Goal: Task Accomplishment & Management: Manage account settings

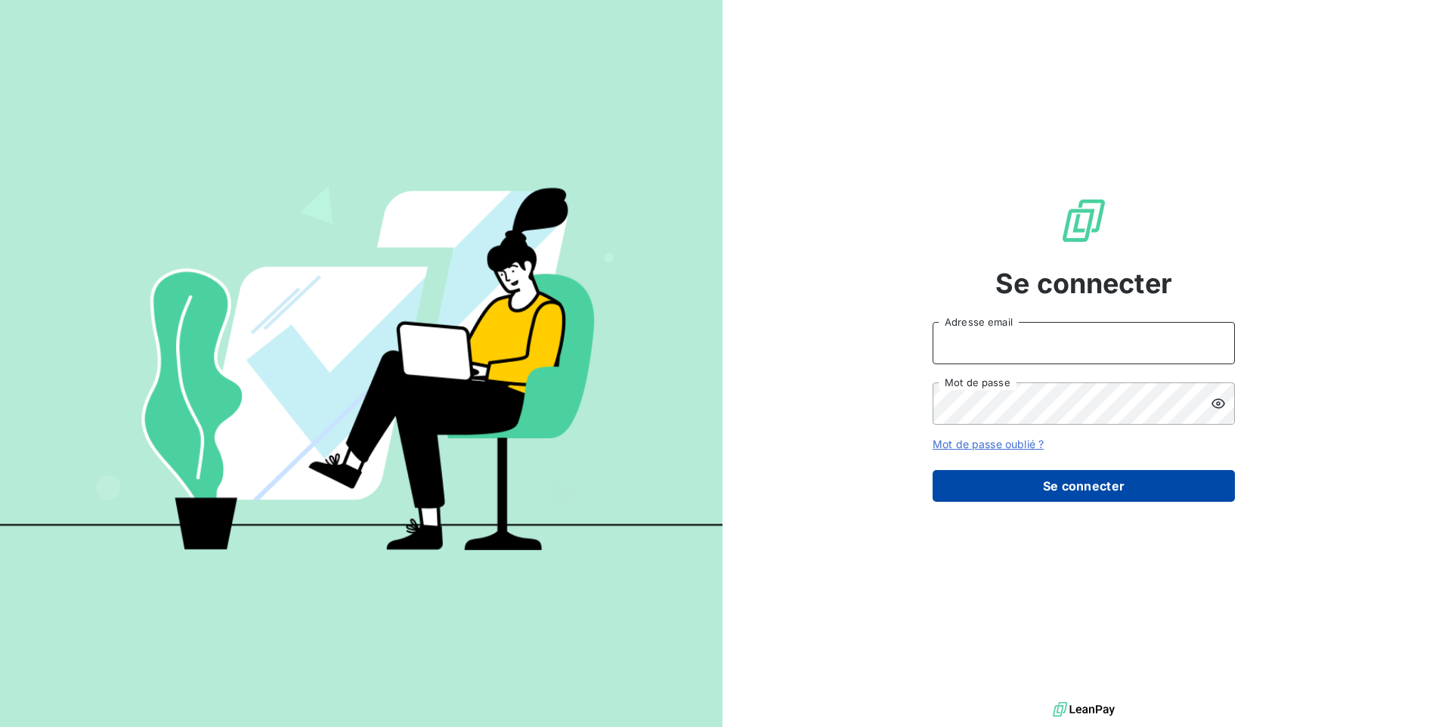
type input "[EMAIL_ADDRESS][DOMAIN_NAME]"
click at [998, 484] on button "Se connecter" at bounding box center [1084, 486] width 302 height 32
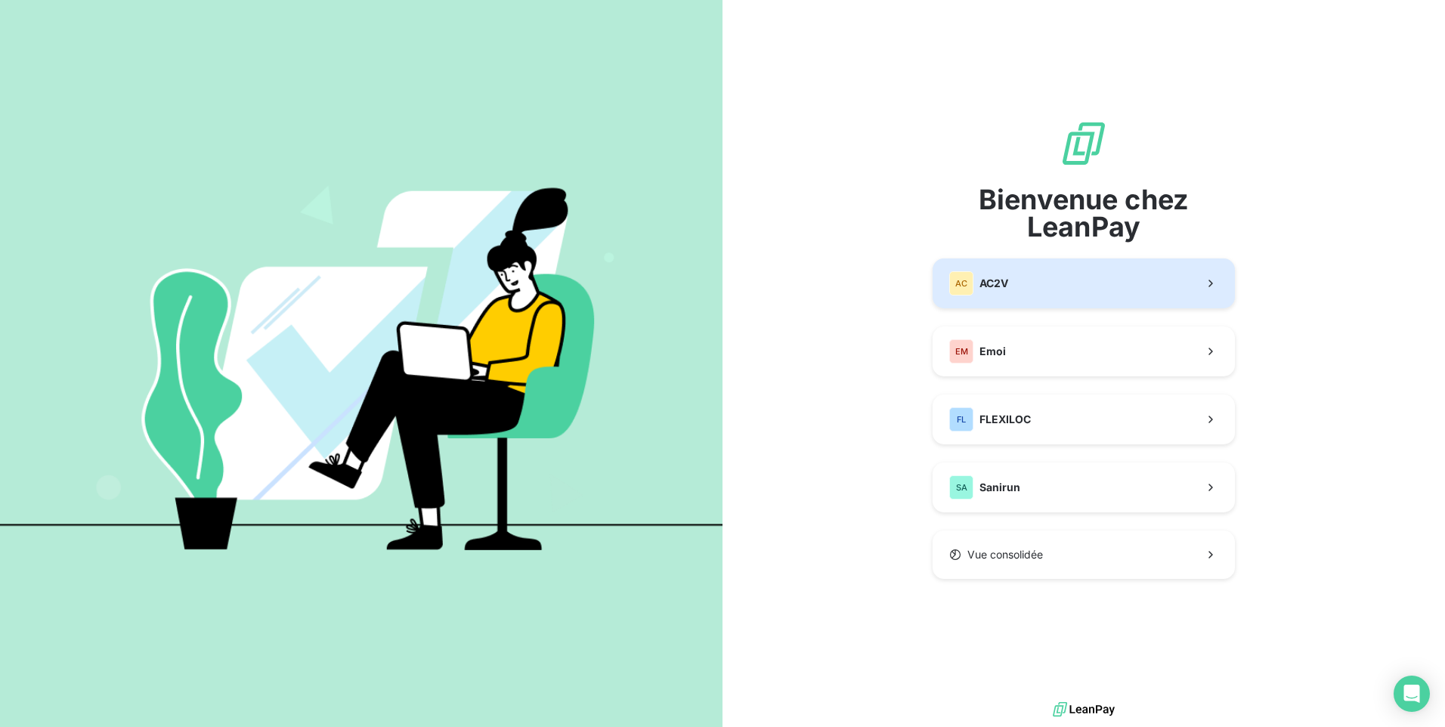
click at [1010, 278] on button "AC AC2V" at bounding box center [1084, 283] width 302 height 50
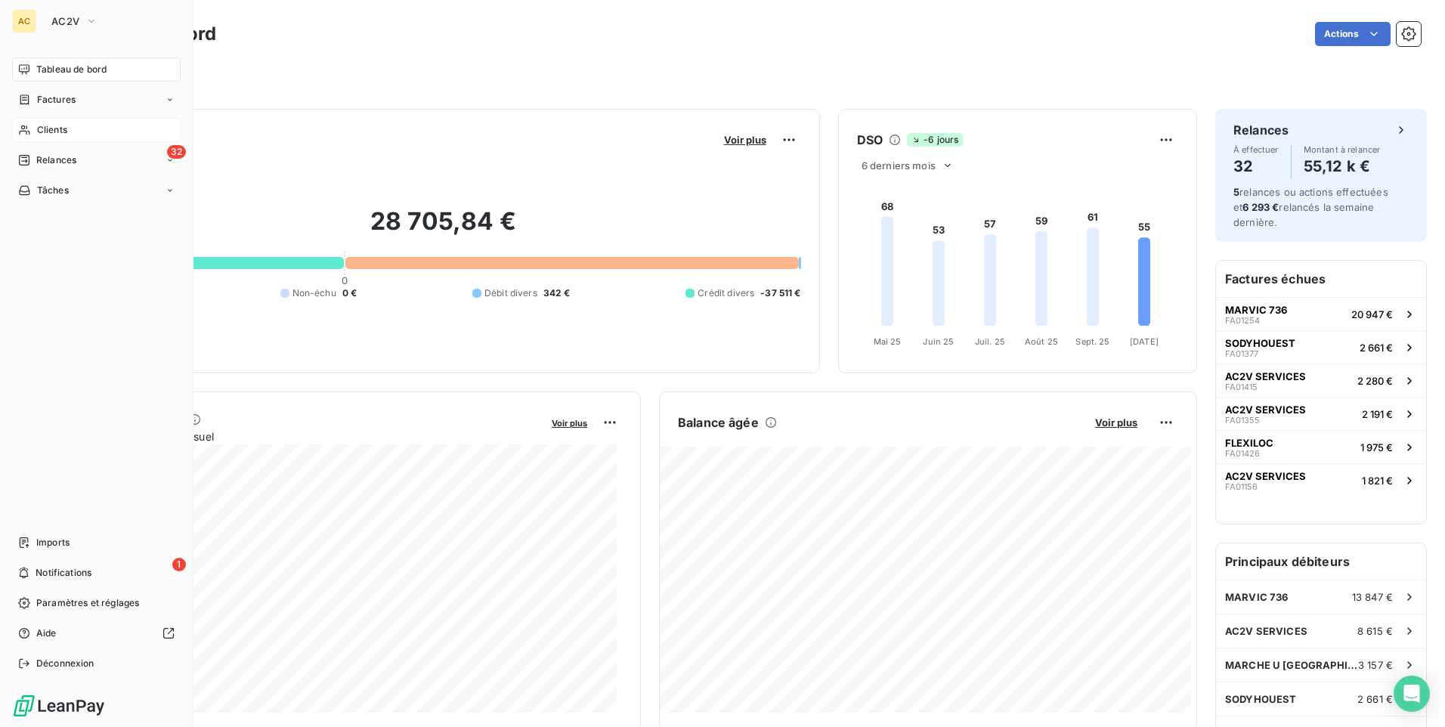
click at [64, 128] on span "Clients" at bounding box center [52, 130] width 30 height 14
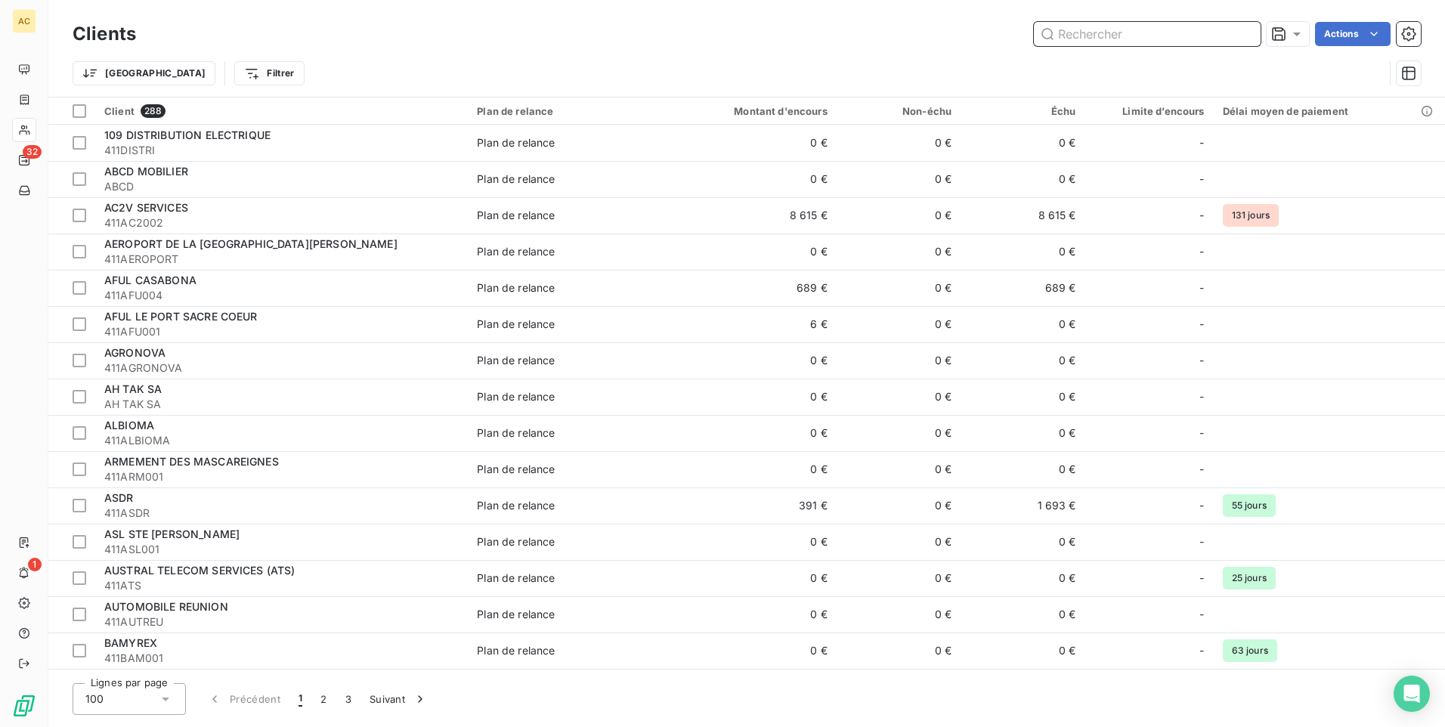
click at [1125, 34] on input "text" at bounding box center [1147, 34] width 227 height 24
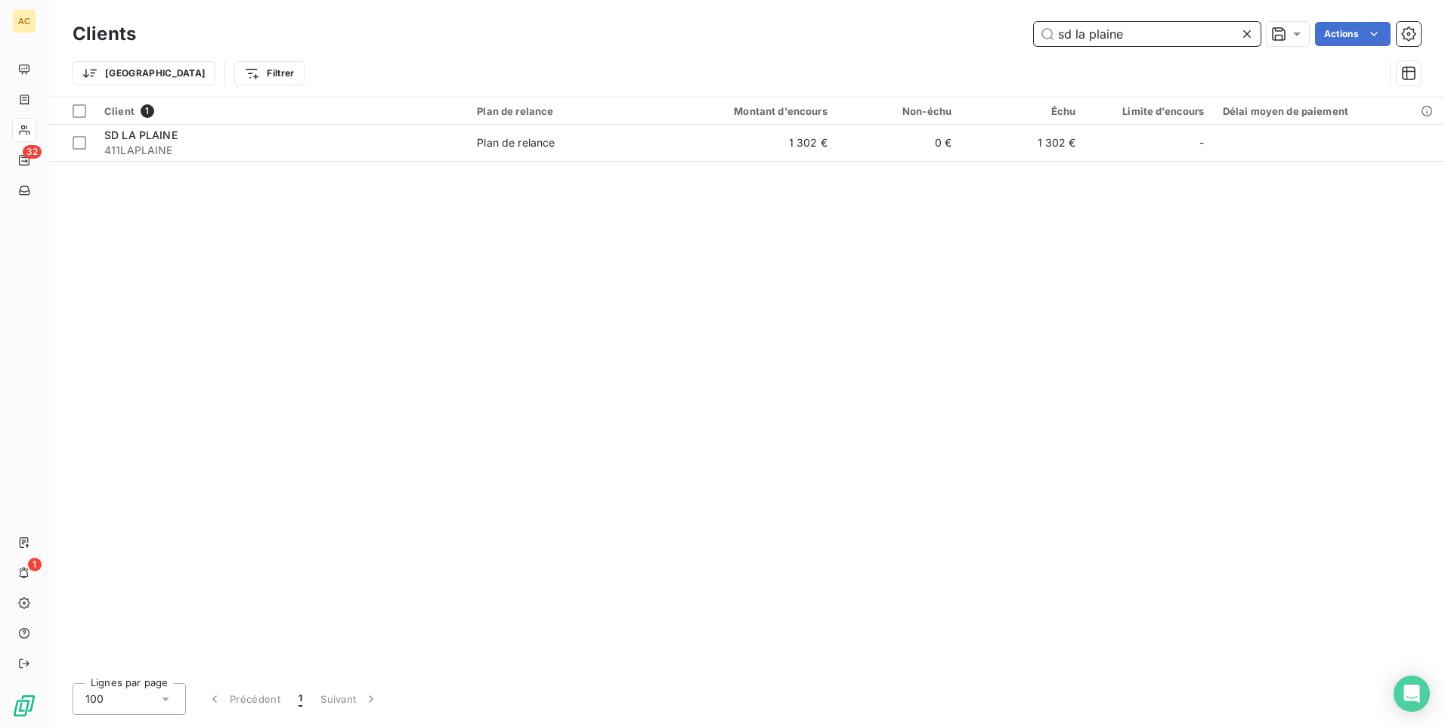
type input "sd la plaine"
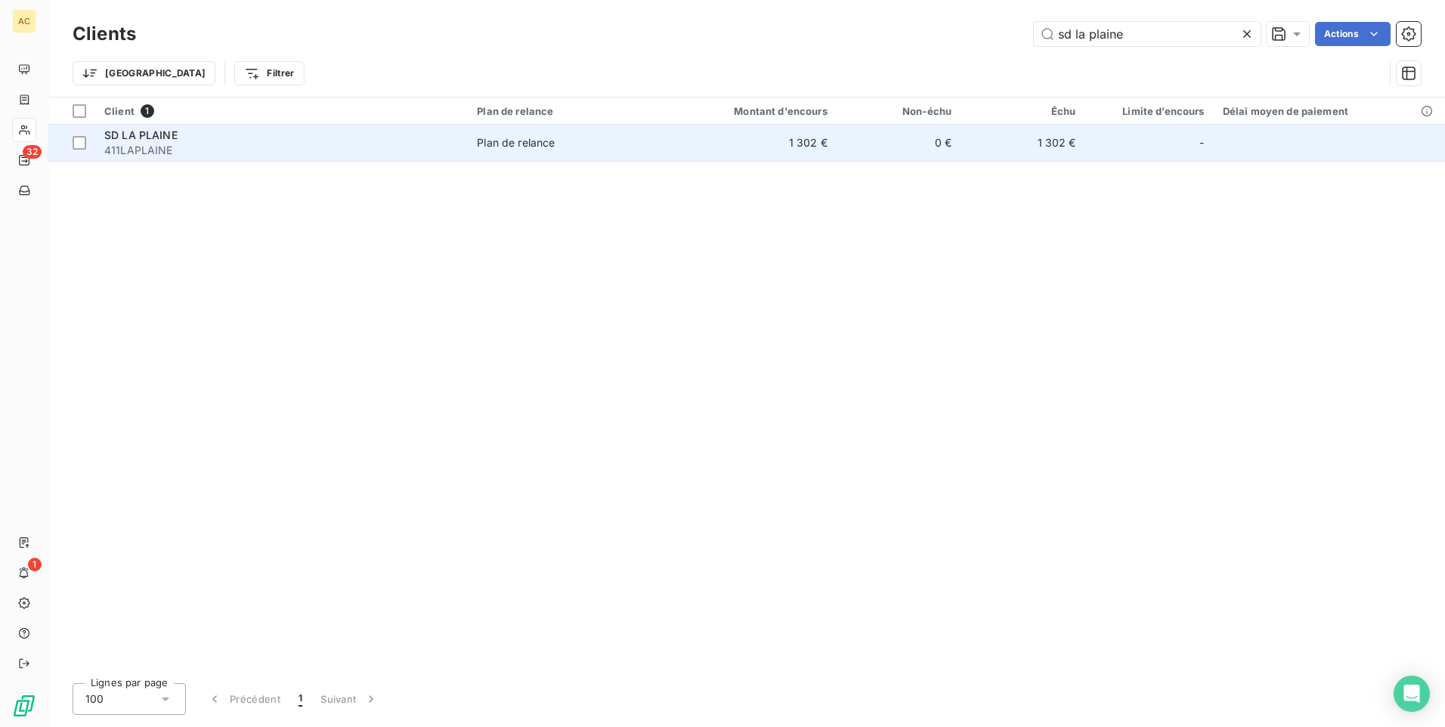
click at [157, 139] on span "SD LA PLAINE" at bounding box center [140, 134] width 73 height 13
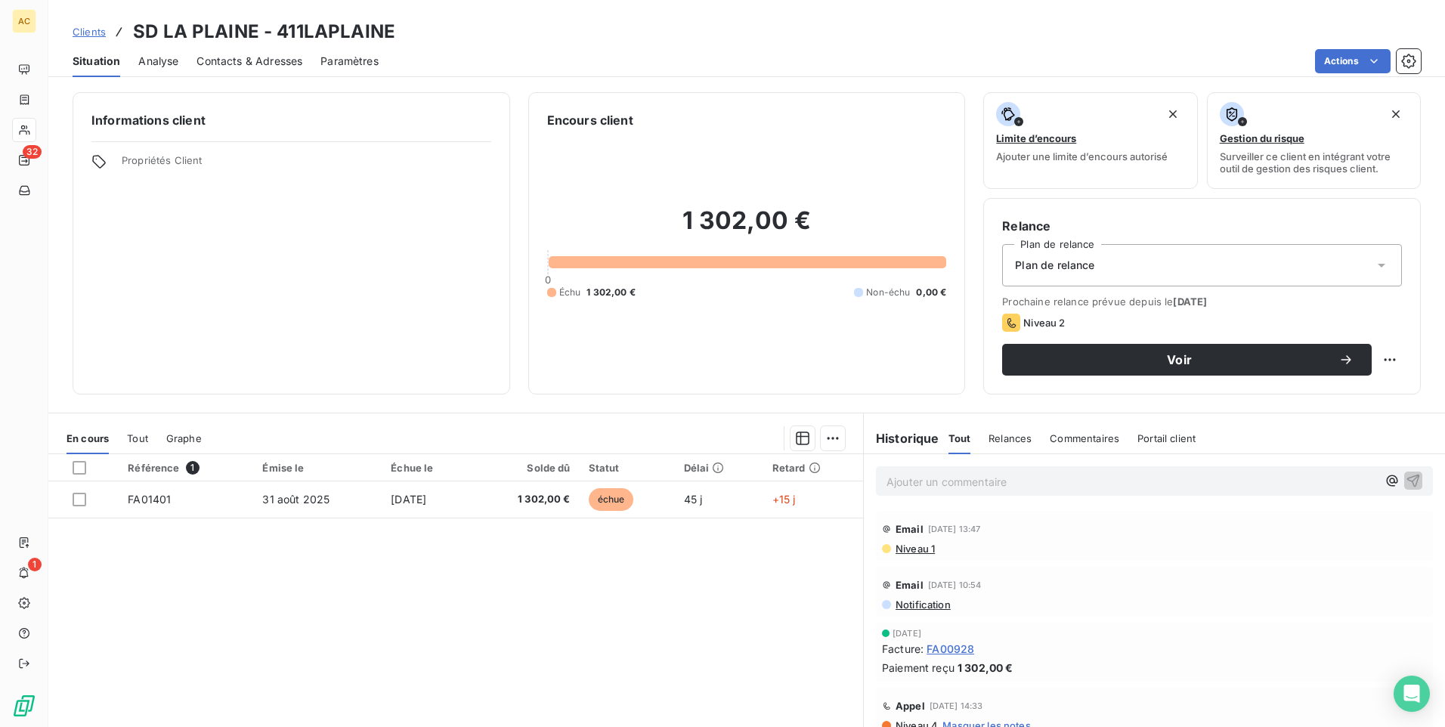
click at [258, 66] on span "Contacts & Adresses" at bounding box center [249, 61] width 106 height 15
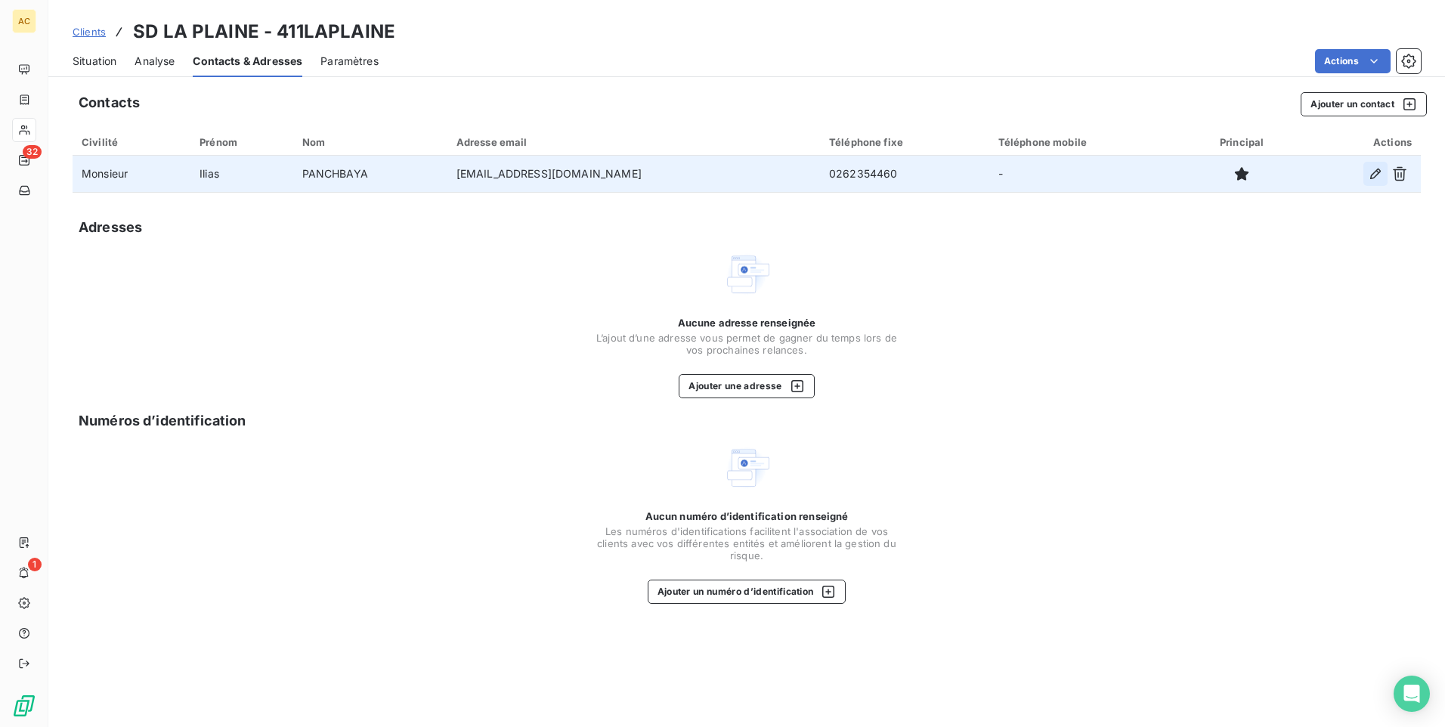
click at [1370, 170] on icon "button" at bounding box center [1375, 173] width 15 height 15
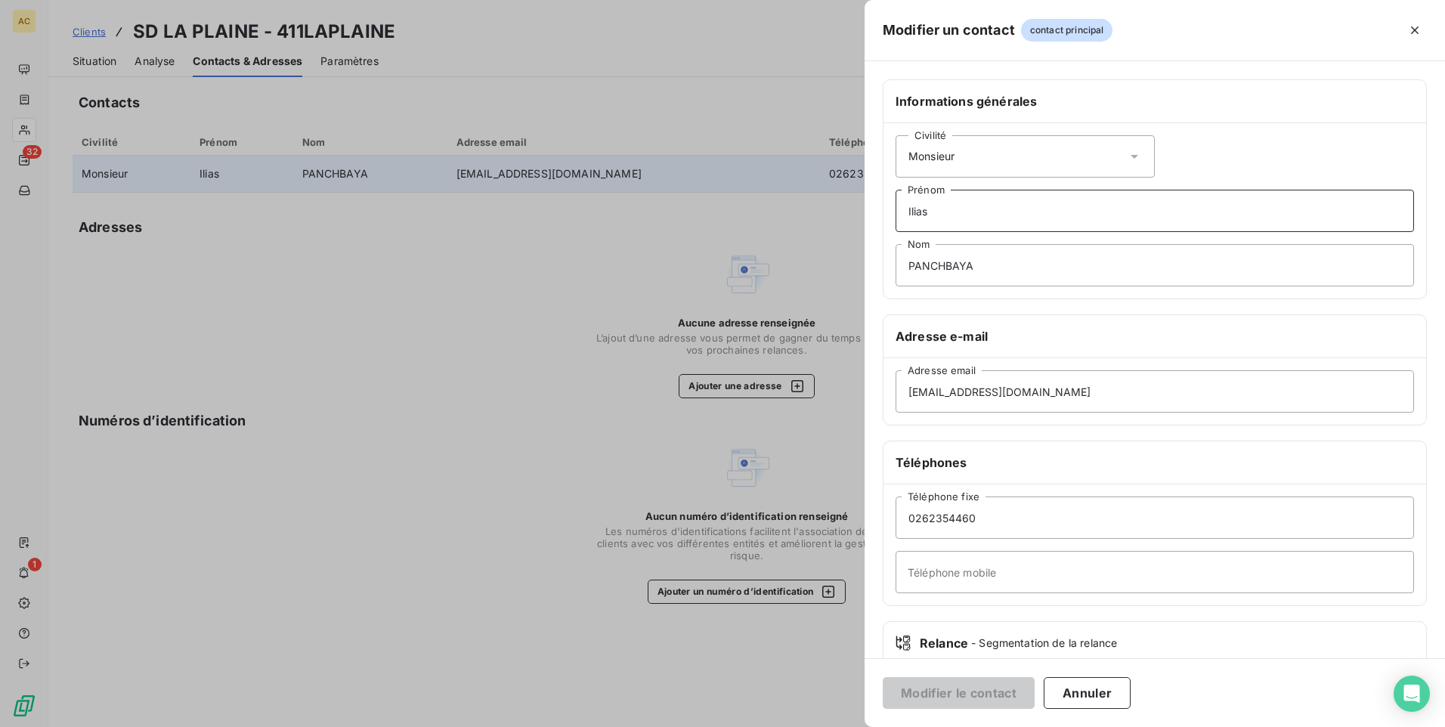
click at [939, 221] on input "Ilias" at bounding box center [1155, 211] width 518 height 42
drag, startPoint x: 945, startPoint y: 206, endPoint x: 860, endPoint y: 214, distance: 85.0
click at [860, 726] on div "Modifier un contact contact principal Informations générales Civilité Monsieur …" at bounding box center [722, 727] width 1445 height 0
type input "[PERSON_NAME]"
drag, startPoint x: 1001, startPoint y: 265, endPoint x: 883, endPoint y: 282, distance: 118.3
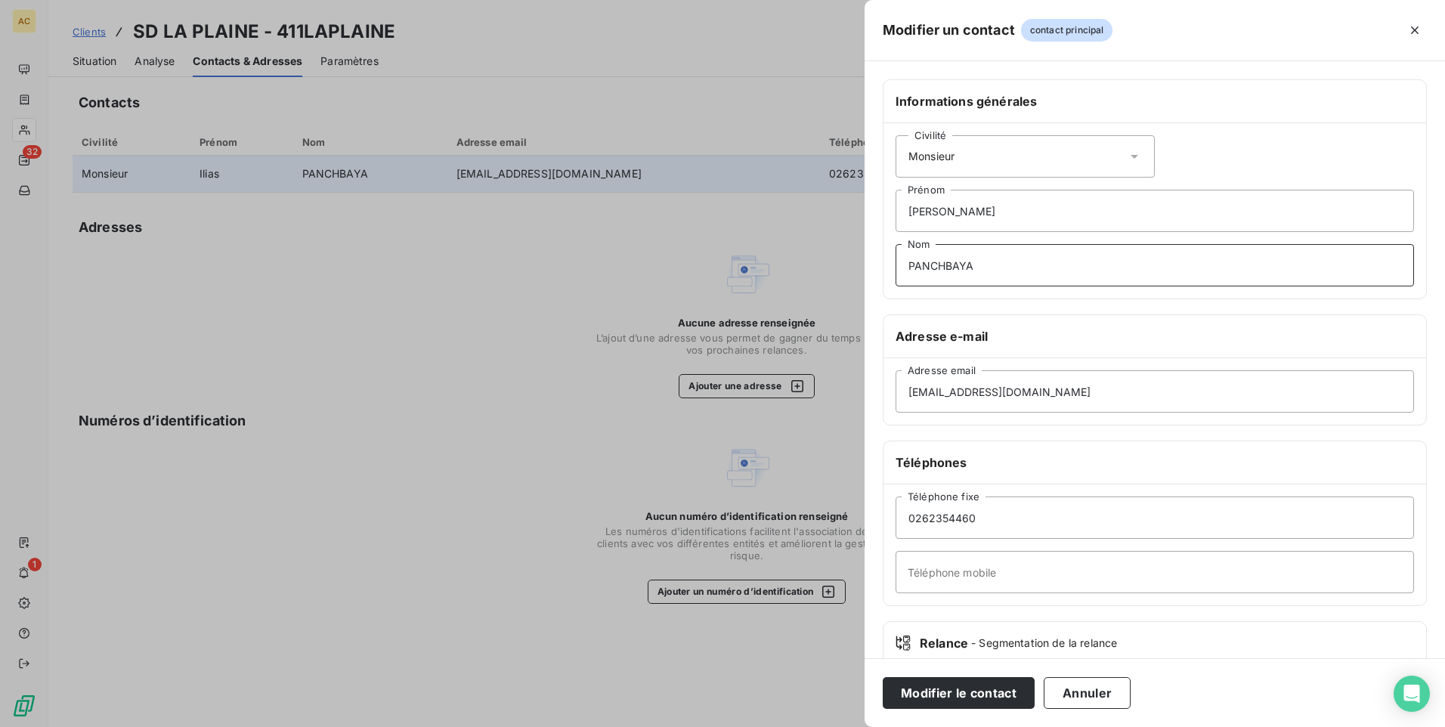
click at [883, 282] on div "Civilité [PERSON_NAME] PANCHBAYA Nom" at bounding box center [1154, 210] width 543 height 175
type input "[PERSON_NAME]"
drag, startPoint x: 1044, startPoint y: 394, endPoint x: 873, endPoint y: 410, distance: 172.4
click at [862, 726] on div "Modifier un contact contact principal Informations générales Civilité [PERSON_N…" at bounding box center [722, 727] width 1445 height 0
paste input "[EMAIL_ADDRESS][DOMAIN_NAME]"
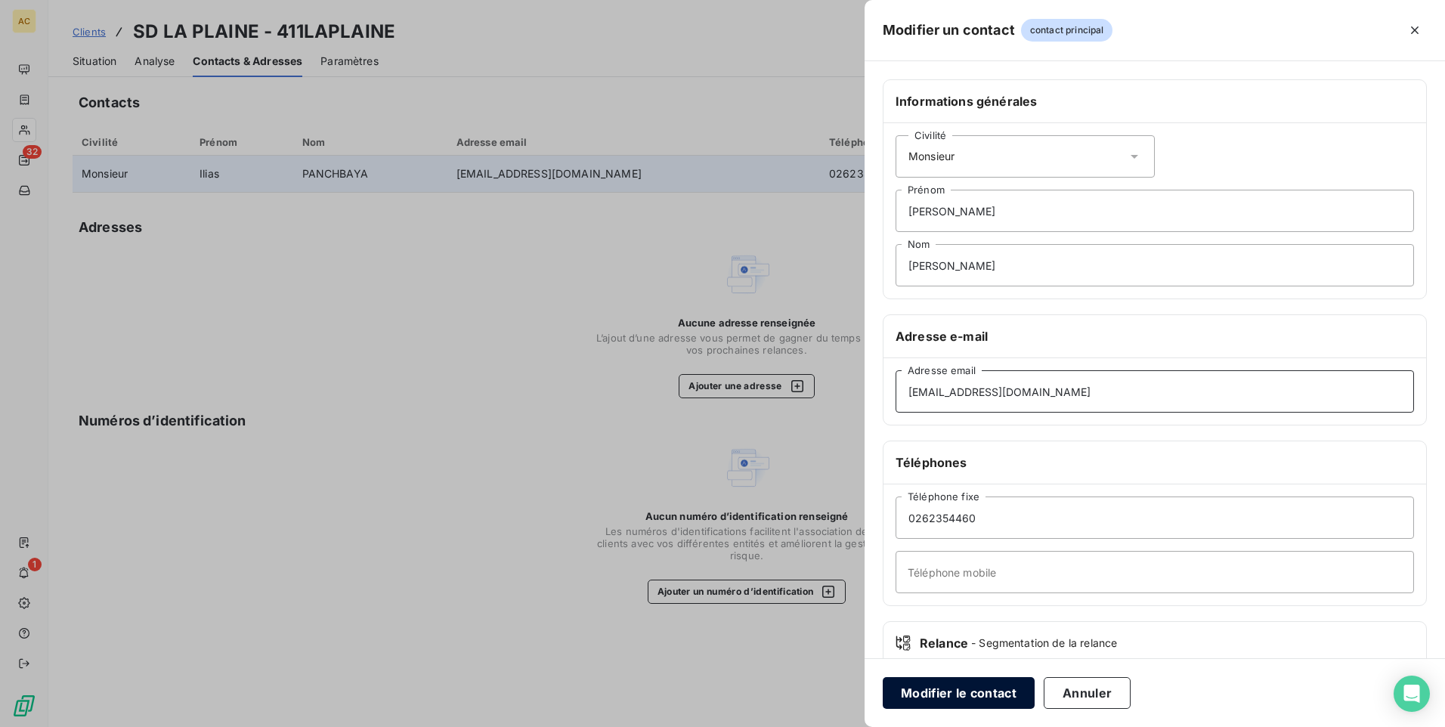
type input "[EMAIL_ADDRESS][DOMAIN_NAME]"
click at [969, 691] on button "Modifier le contact" at bounding box center [959, 693] width 152 height 32
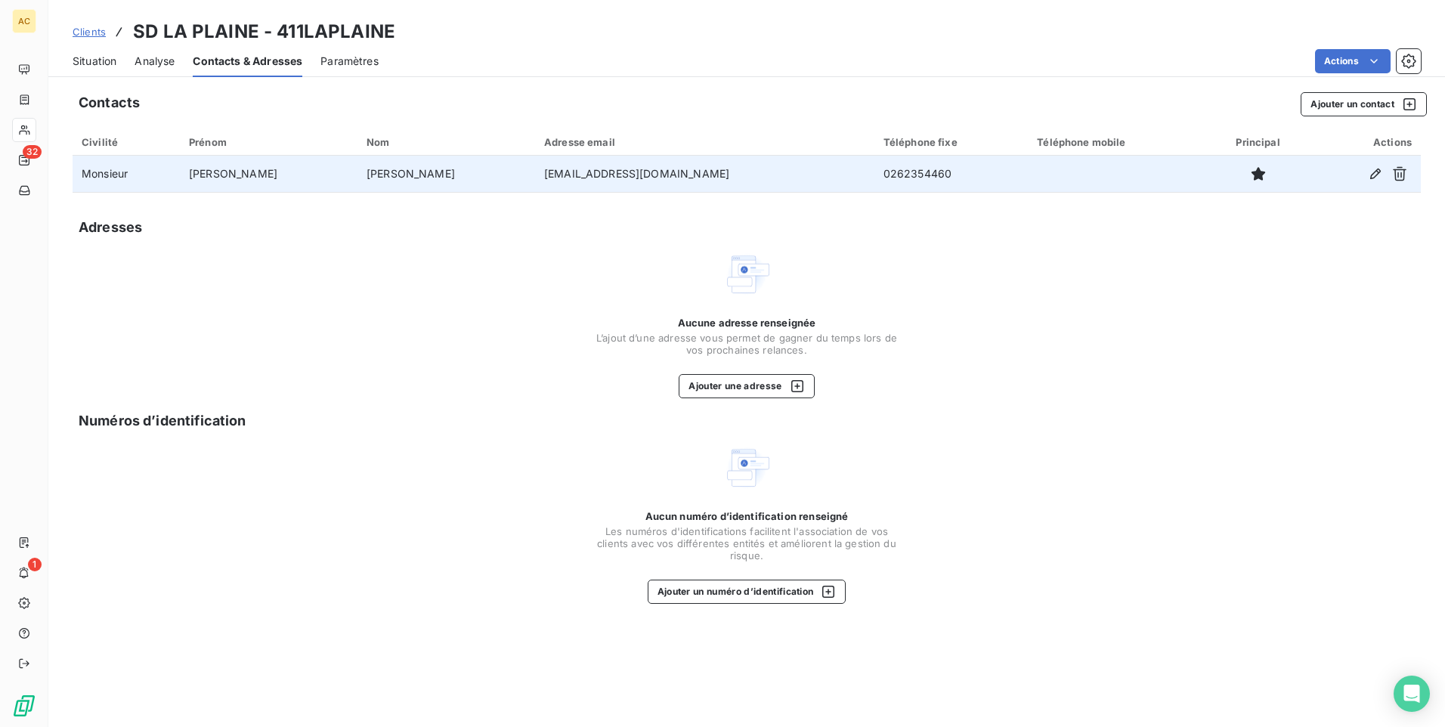
click at [96, 61] on span "Situation" at bounding box center [95, 61] width 44 height 15
